Goal: Task Accomplishment & Management: Use online tool/utility

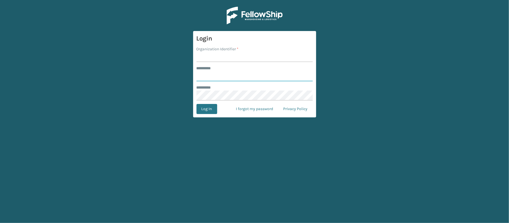
type input "********"
click at [230, 53] on input "Organization Identifier *" at bounding box center [254, 57] width 116 height 10
type input "MilliardLV"
click at [213, 109] on button "Log In" at bounding box center [206, 109] width 21 height 10
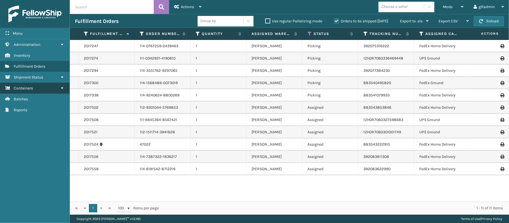
click at [34, 92] on link "Containers" at bounding box center [35, 88] width 70 height 11
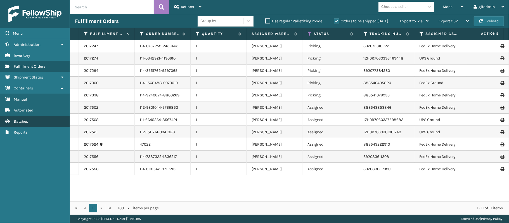
click at [16, 125] on link "Batches" at bounding box center [35, 121] width 70 height 11
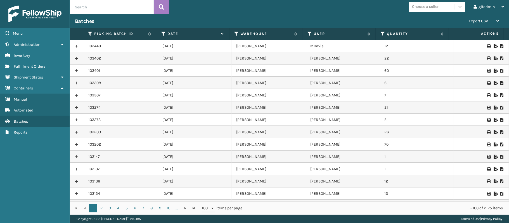
click at [493, 46] on icon at bounding box center [494, 46] width 3 height 4
click at [181, 146] on td "[DATE]" at bounding box center [194, 144] width 74 height 12
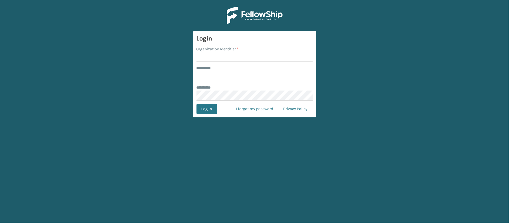
type input "********"
click at [231, 61] on input "Organization Identifier *" at bounding box center [254, 57] width 116 height 10
click at [231, 55] on input "Organization Identifier *" at bounding box center [254, 57] width 116 height 10
type input "MilliardLV"
click at [200, 107] on button "Log In" at bounding box center [206, 109] width 21 height 10
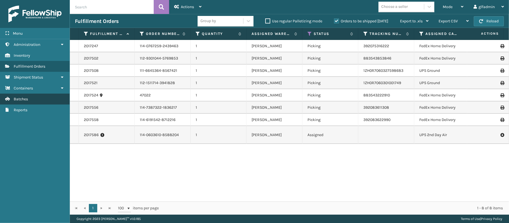
click at [43, 97] on link "Batches" at bounding box center [35, 99] width 70 height 11
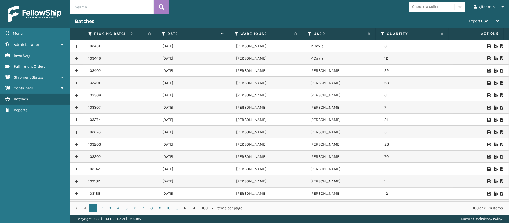
click at [493, 59] on icon at bounding box center [494, 58] width 3 height 4
click at [407, 46] on td "6" at bounding box center [416, 46] width 74 height 12
click at [490, 44] on td at bounding box center [481, 46] width 56 height 12
click at [493, 46] on icon at bounding box center [494, 46] width 3 height 4
